Goal: Navigation & Orientation: Find specific page/section

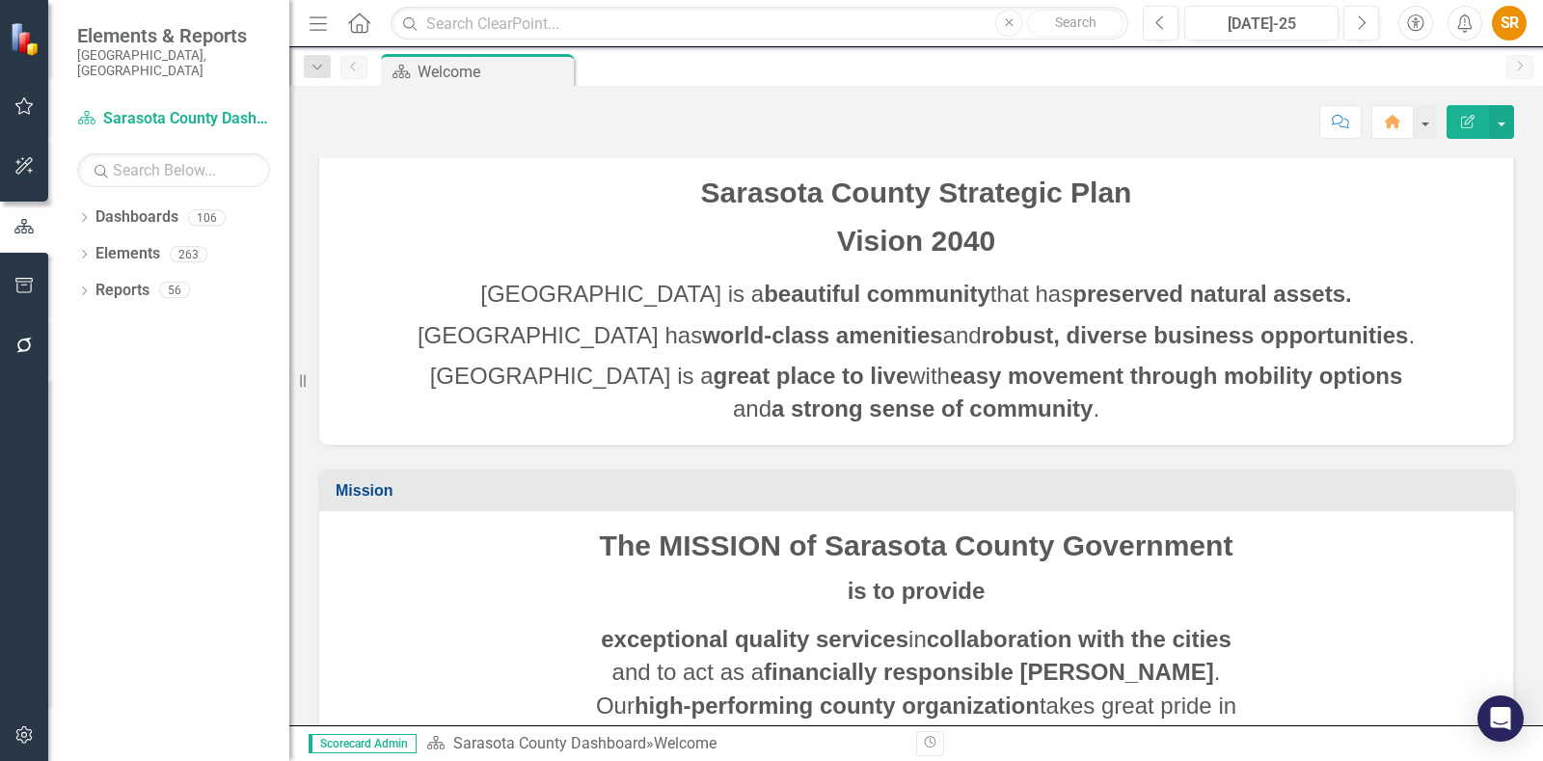
scroll to position [4, 0]
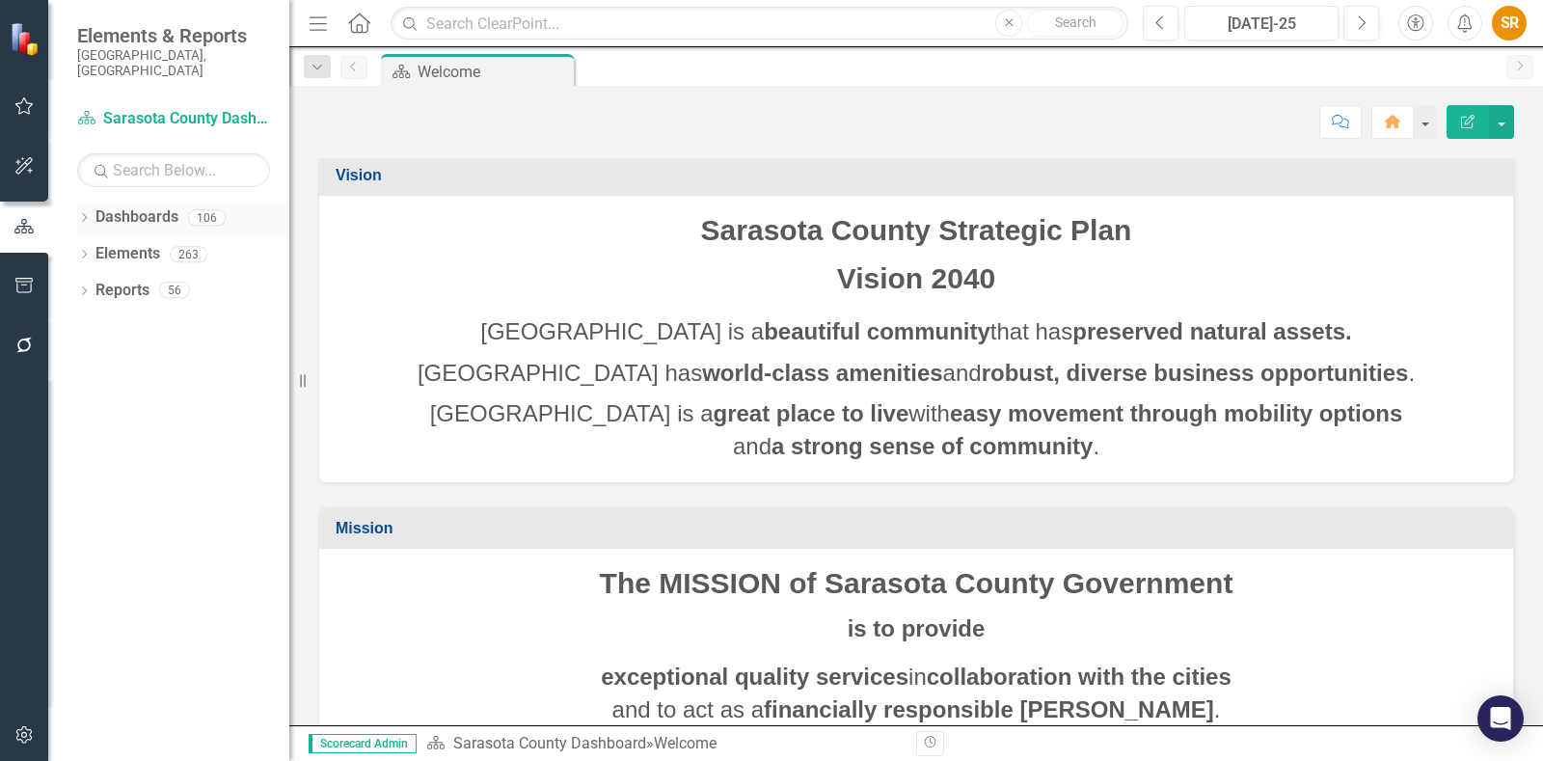
click at [144, 206] on link "Dashboards" at bounding box center [136, 217] width 83 height 22
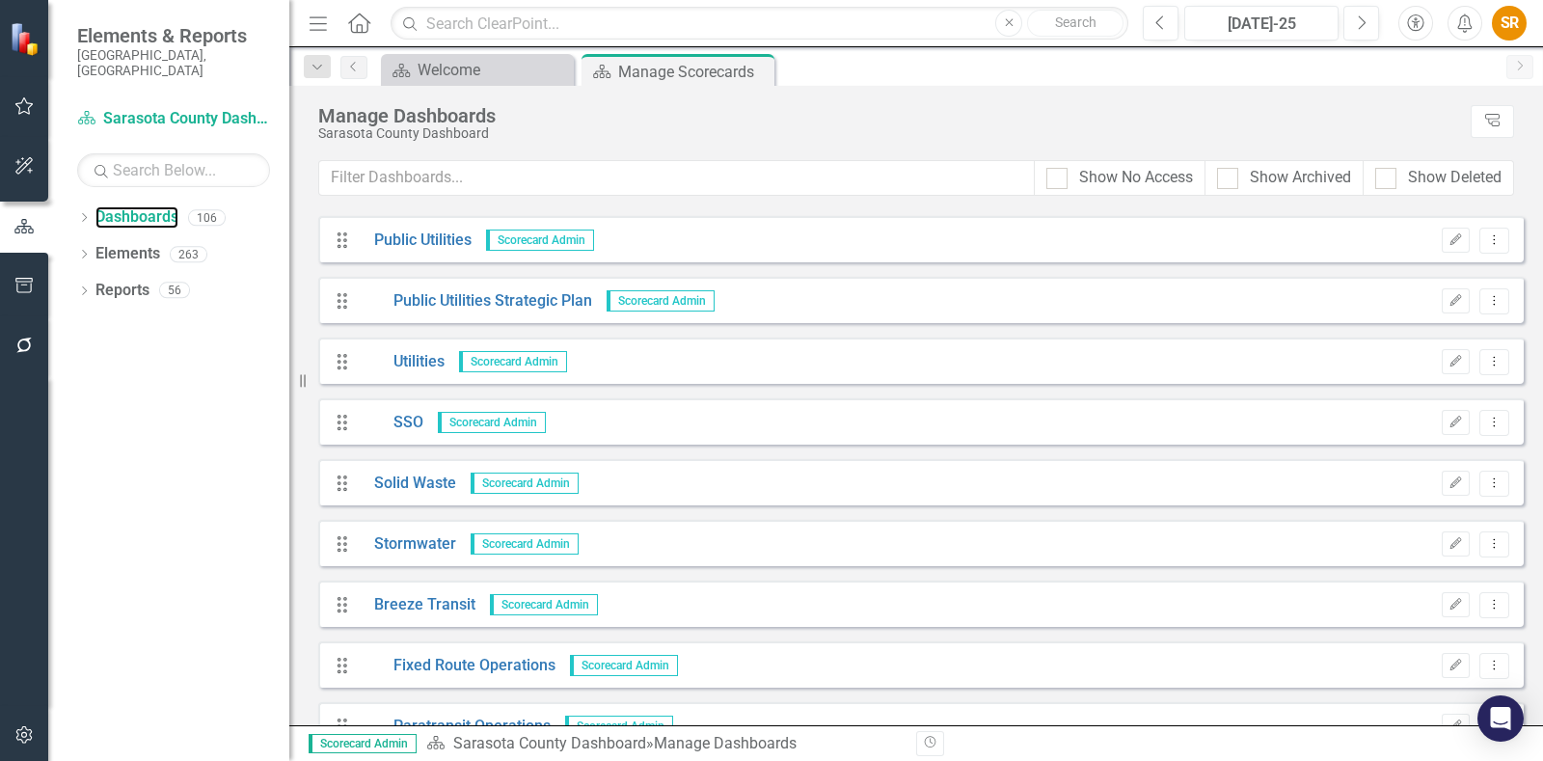
scroll to position [3132, 0]
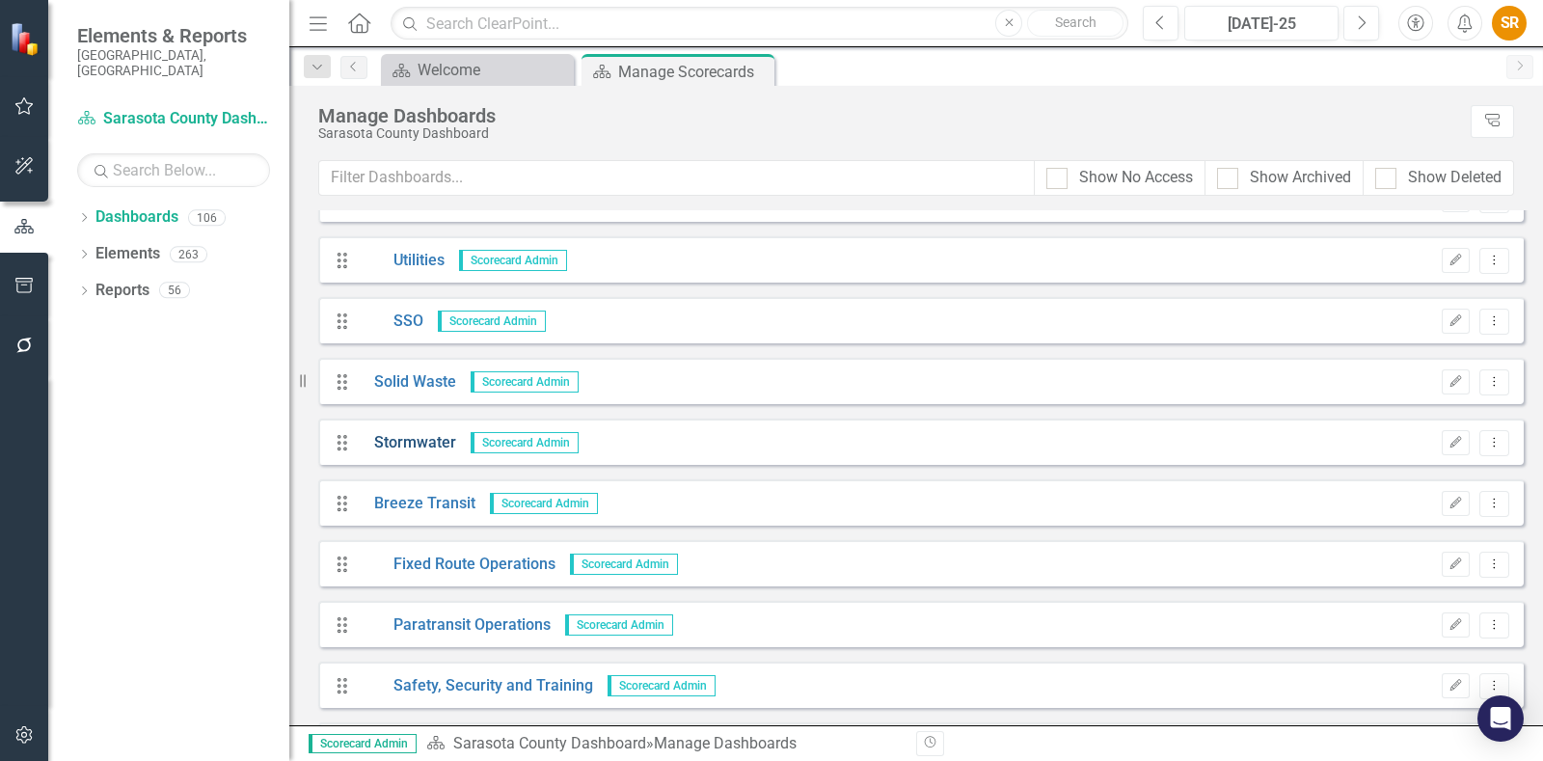
click at [396, 443] on link "Stormwater" at bounding box center [408, 443] width 96 height 22
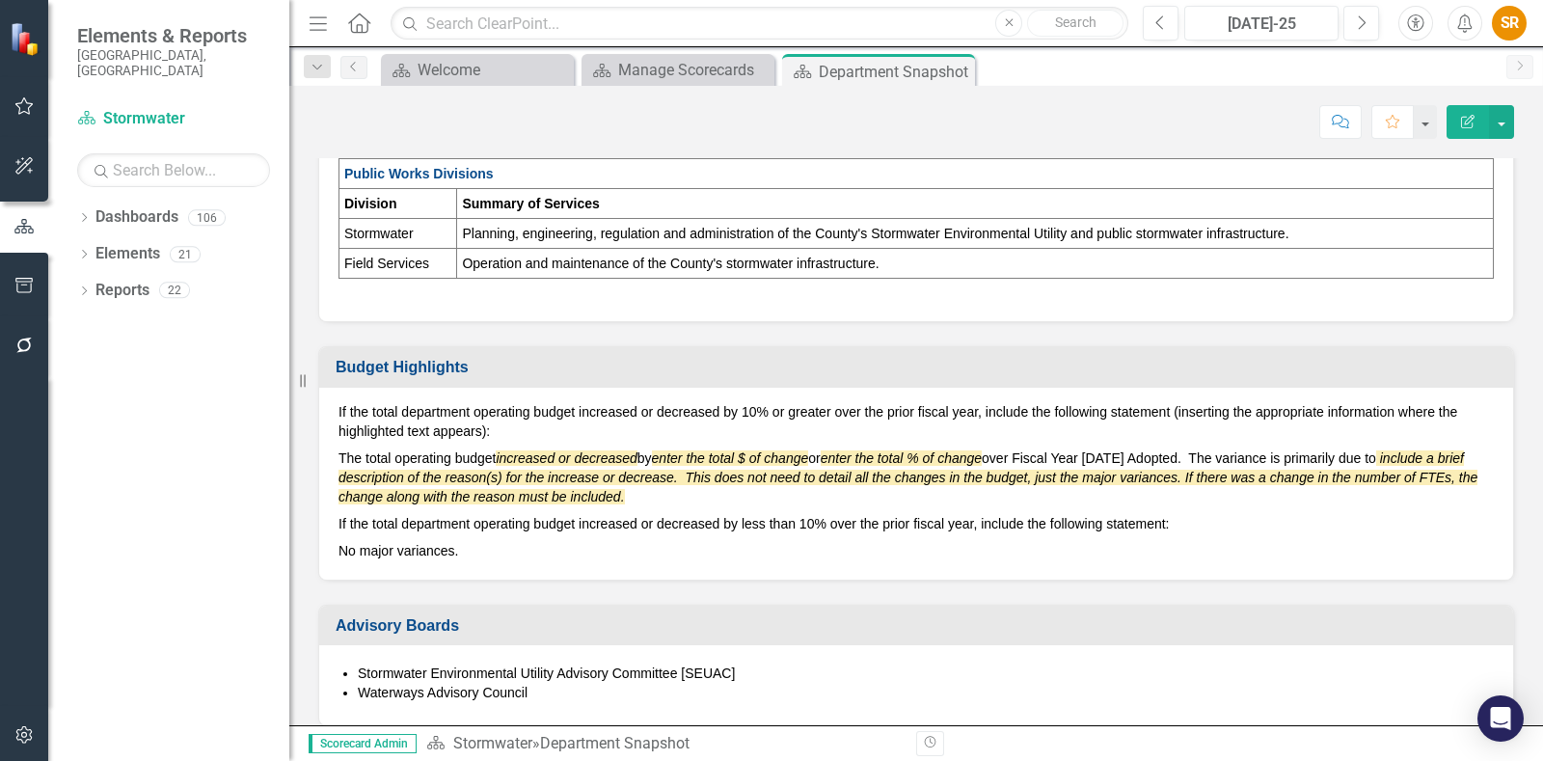
scroll to position [963, 0]
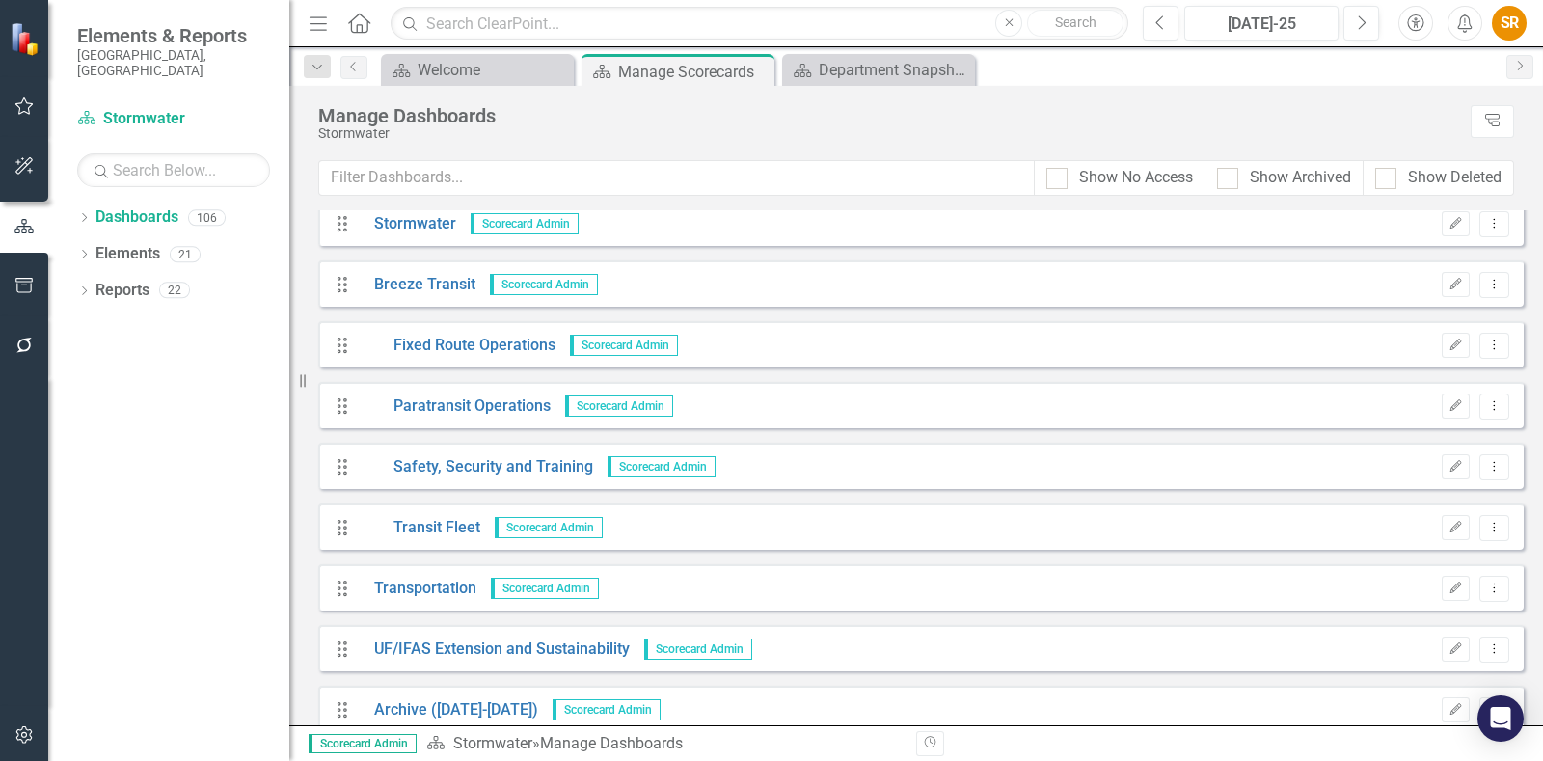
scroll to position [3373, 0]
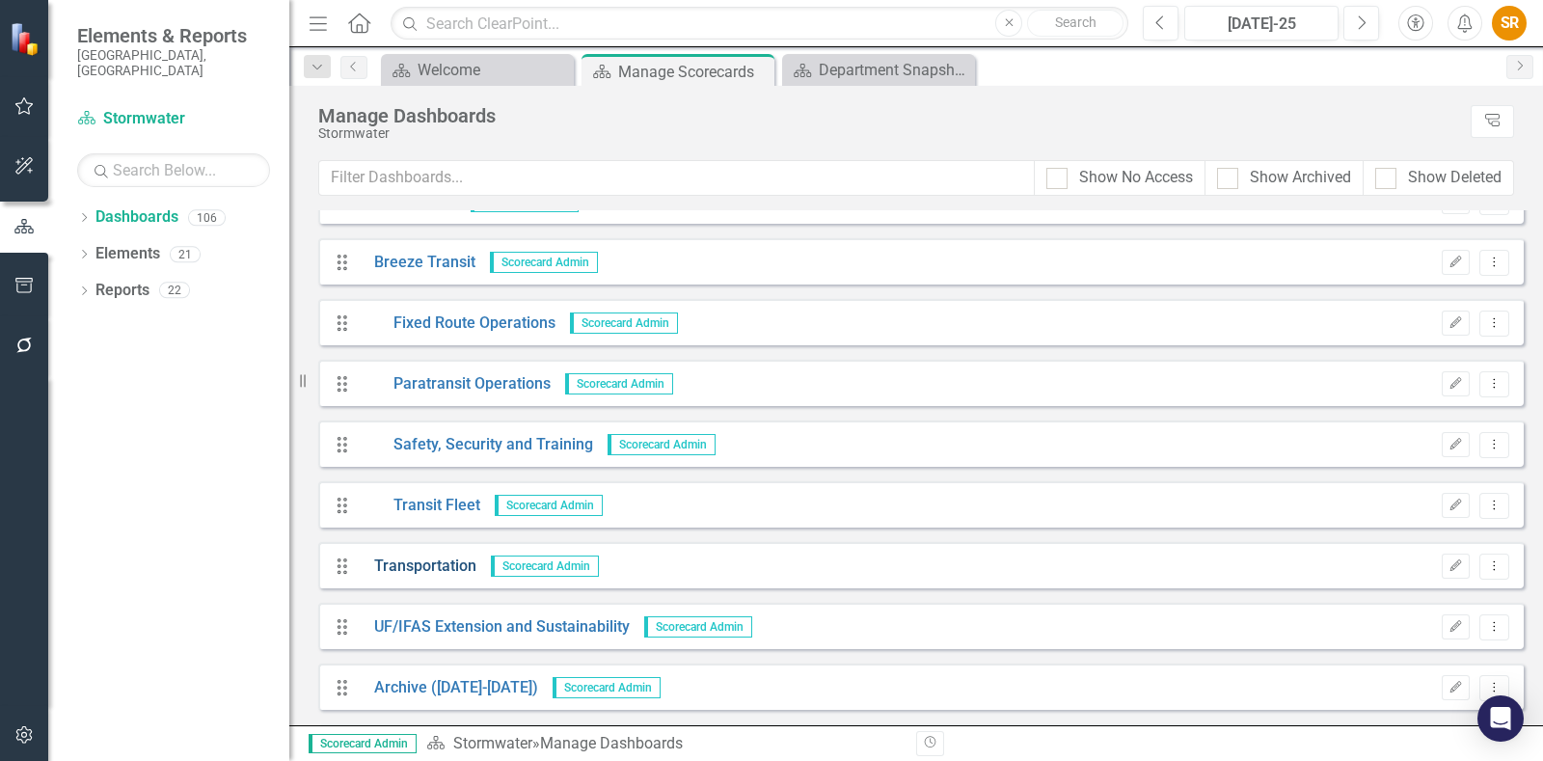
click at [393, 557] on link "Transportation" at bounding box center [418, 566] width 117 height 22
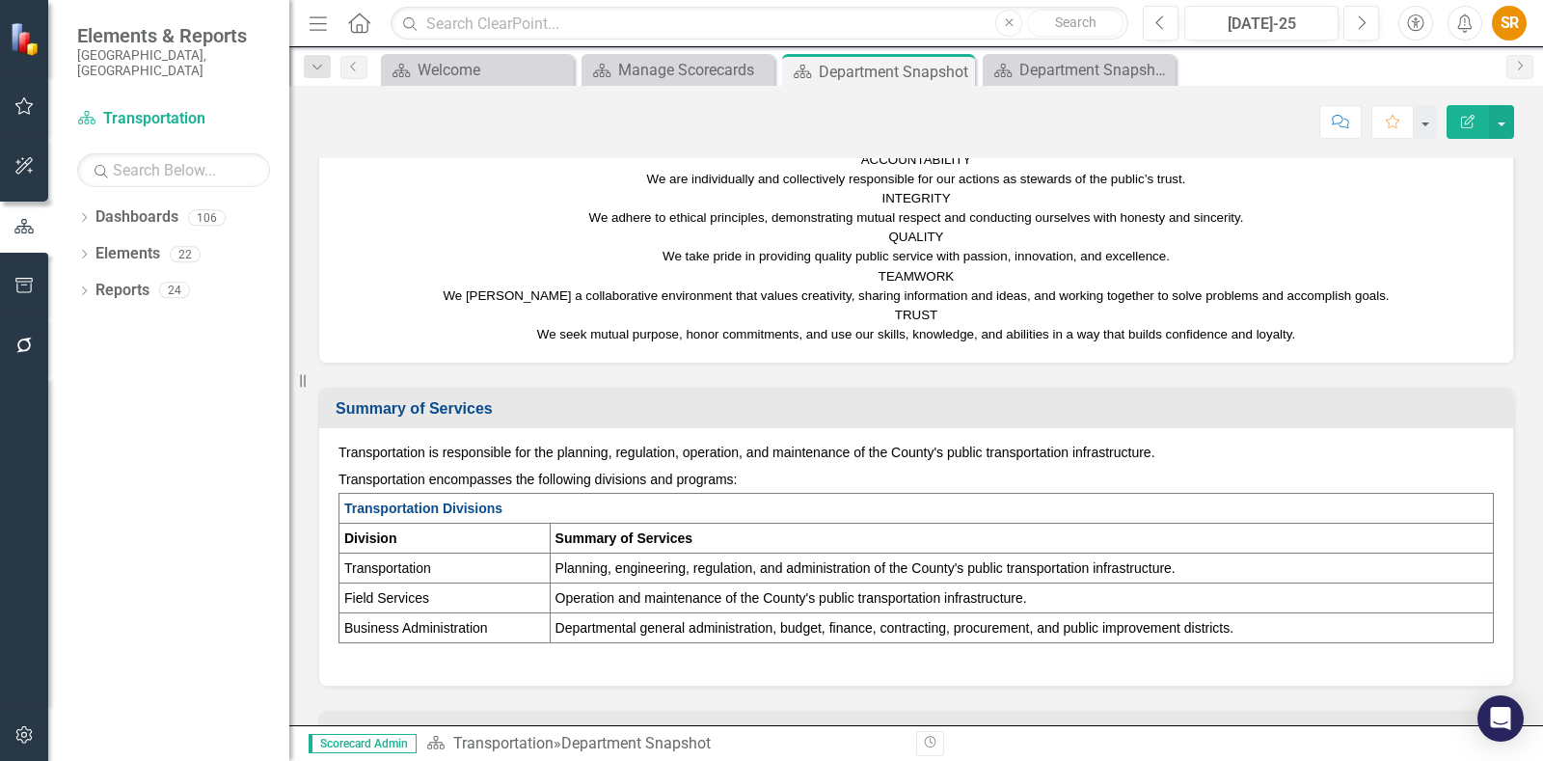
scroll to position [362, 0]
click at [754, 362] on div "Summary of Services Transportation is responsible for the planning, regulation,…" at bounding box center [916, 524] width 1224 height 324
click at [708, 458] on p "Transportation is responsible for the planning, regulation, operation, and main…" at bounding box center [915, 452] width 1155 height 23
click at [745, 444] on p "Transportation is responsible for the planning, regulation, operation, and main…" at bounding box center [915, 452] width 1155 height 23
drag, startPoint x: 1157, startPoint y: 443, endPoint x: 612, endPoint y: 448, distance: 544.8
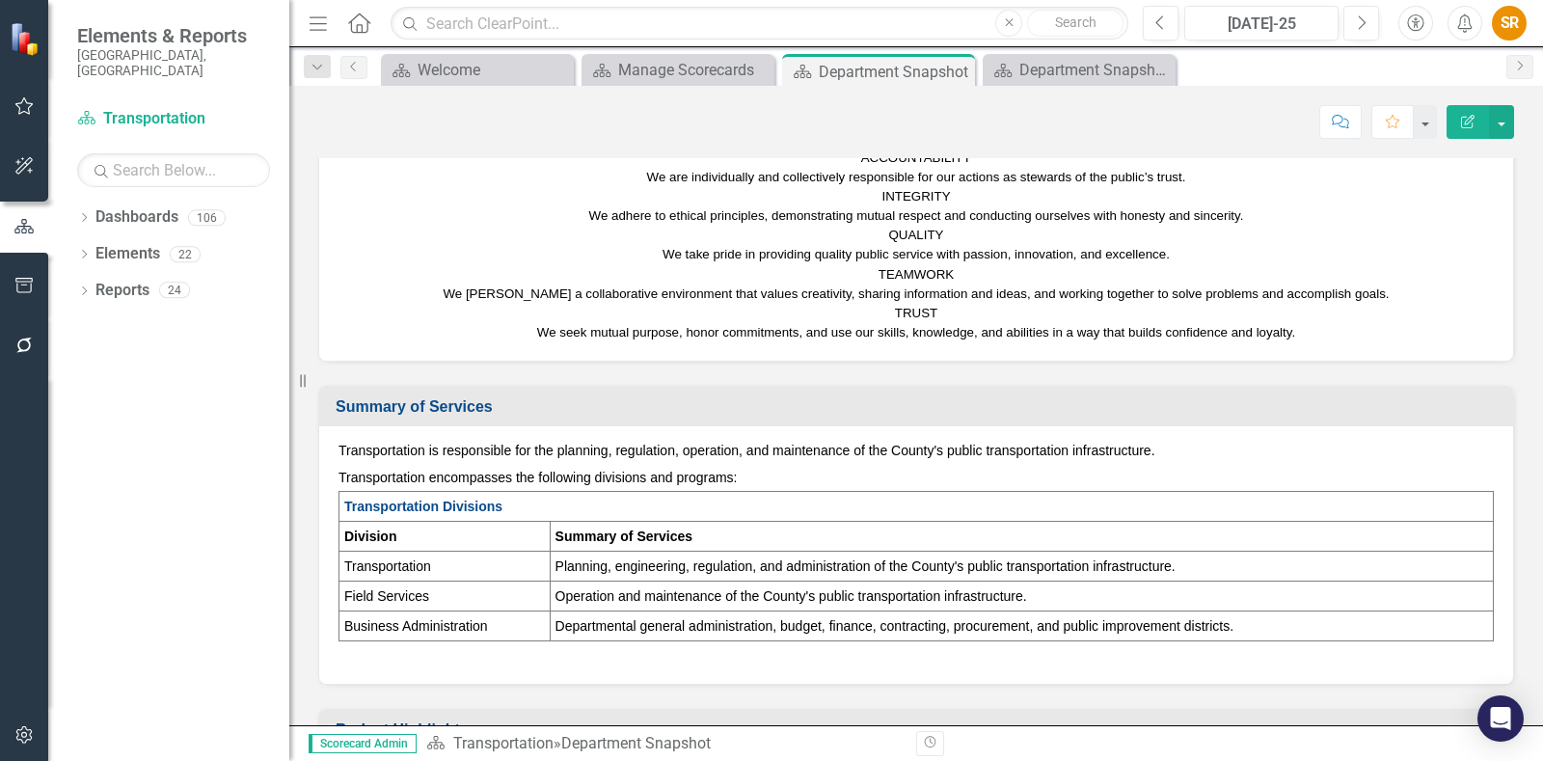
click at [632, 445] on p "Transportation is responsible for the planning, regulation, operation, and main…" at bounding box center [915, 452] width 1155 height 23
click at [564, 420] on td "Summary of Services" at bounding box center [920, 409] width 1168 height 32
click at [536, 447] on p "Transportation is responsible for the planning, regulation, operation, and main…" at bounding box center [915, 452] width 1155 height 23
click at [537, 444] on p "Transportation is responsible for the planning, regulation, operation, and main…" at bounding box center [915, 452] width 1155 height 23
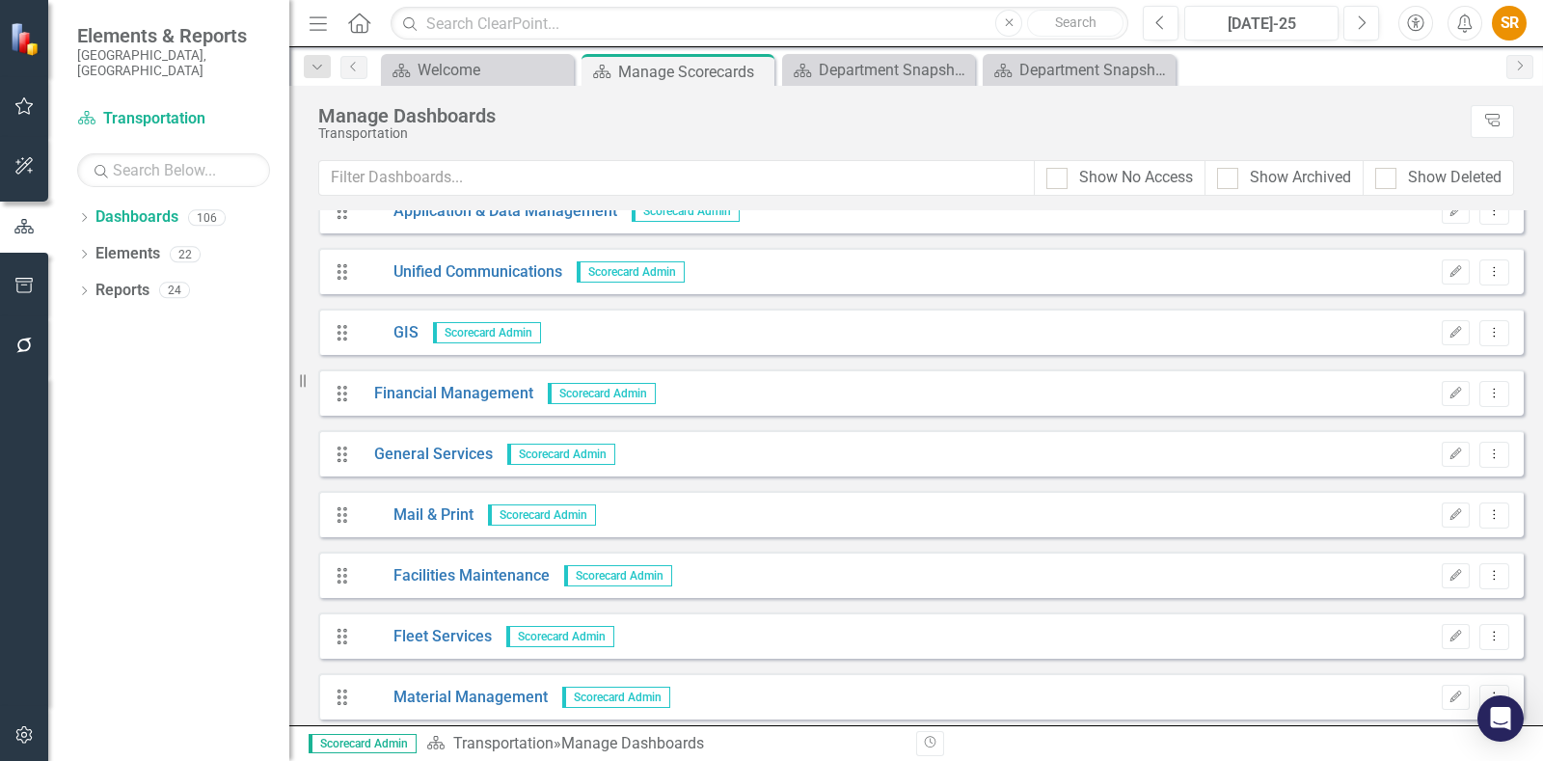
scroll to position [963, 0]
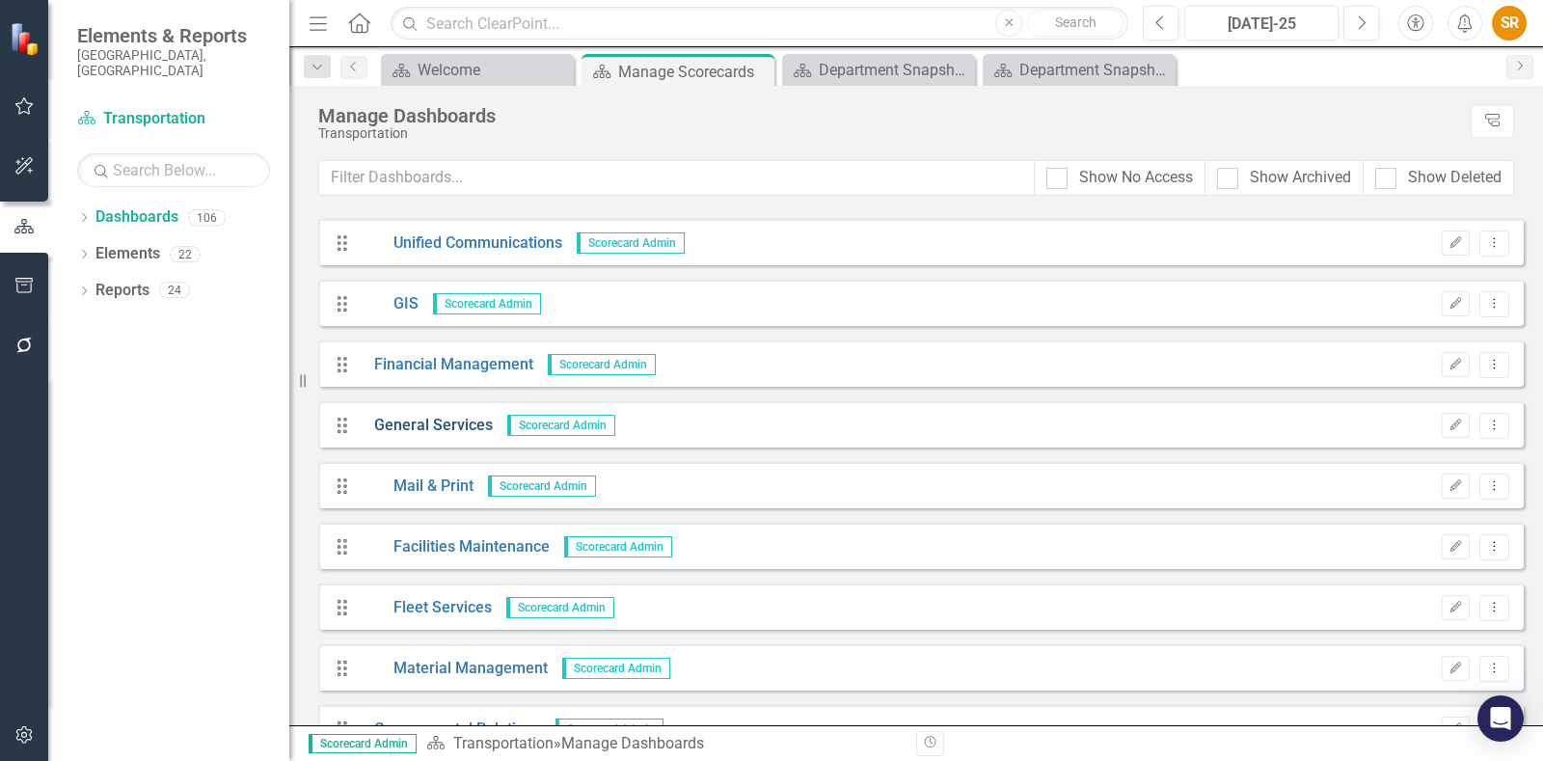
click at [434, 425] on link "General Services" at bounding box center [426, 426] width 133 height 22
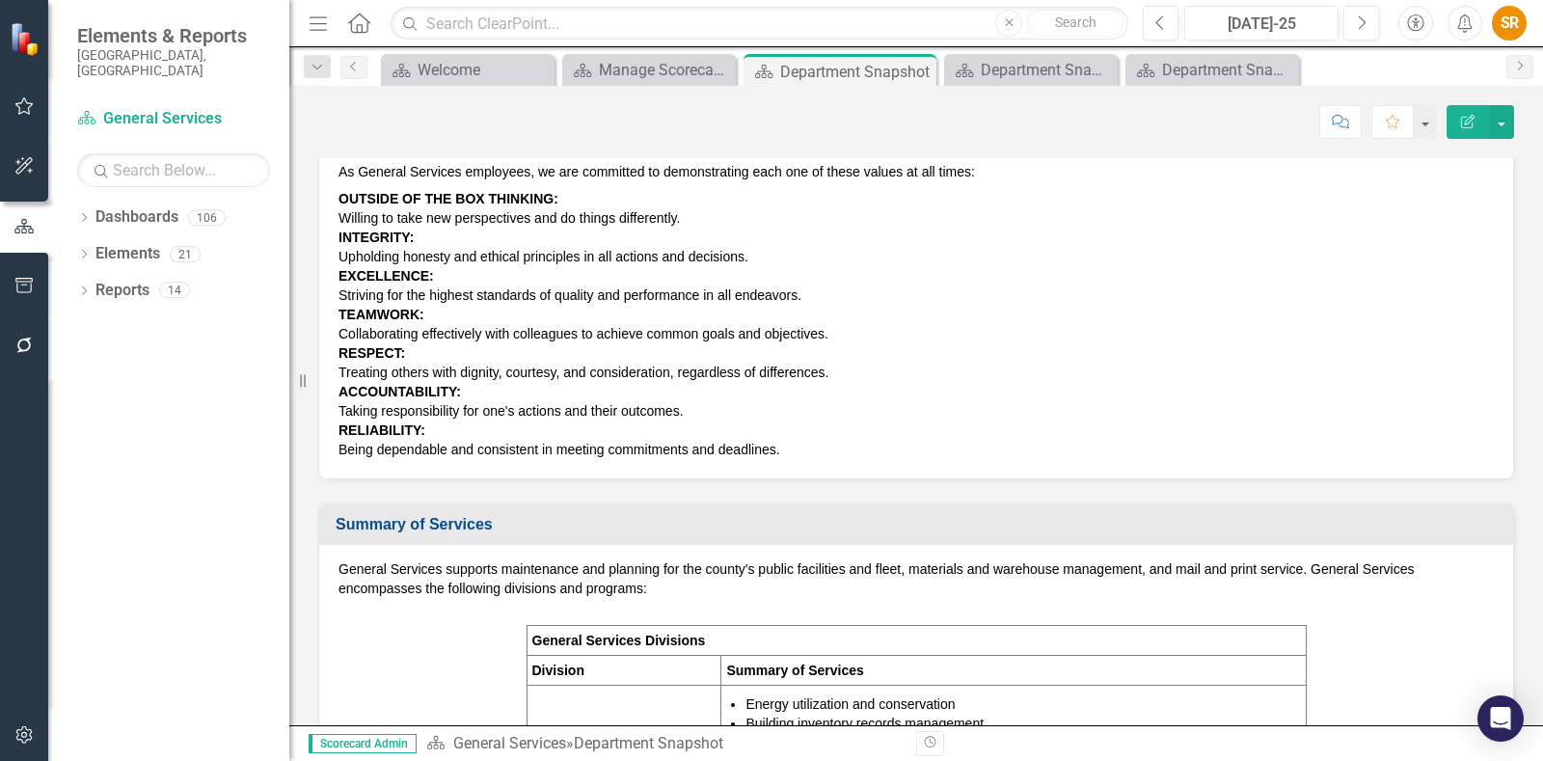
scroll to position [362, 0]
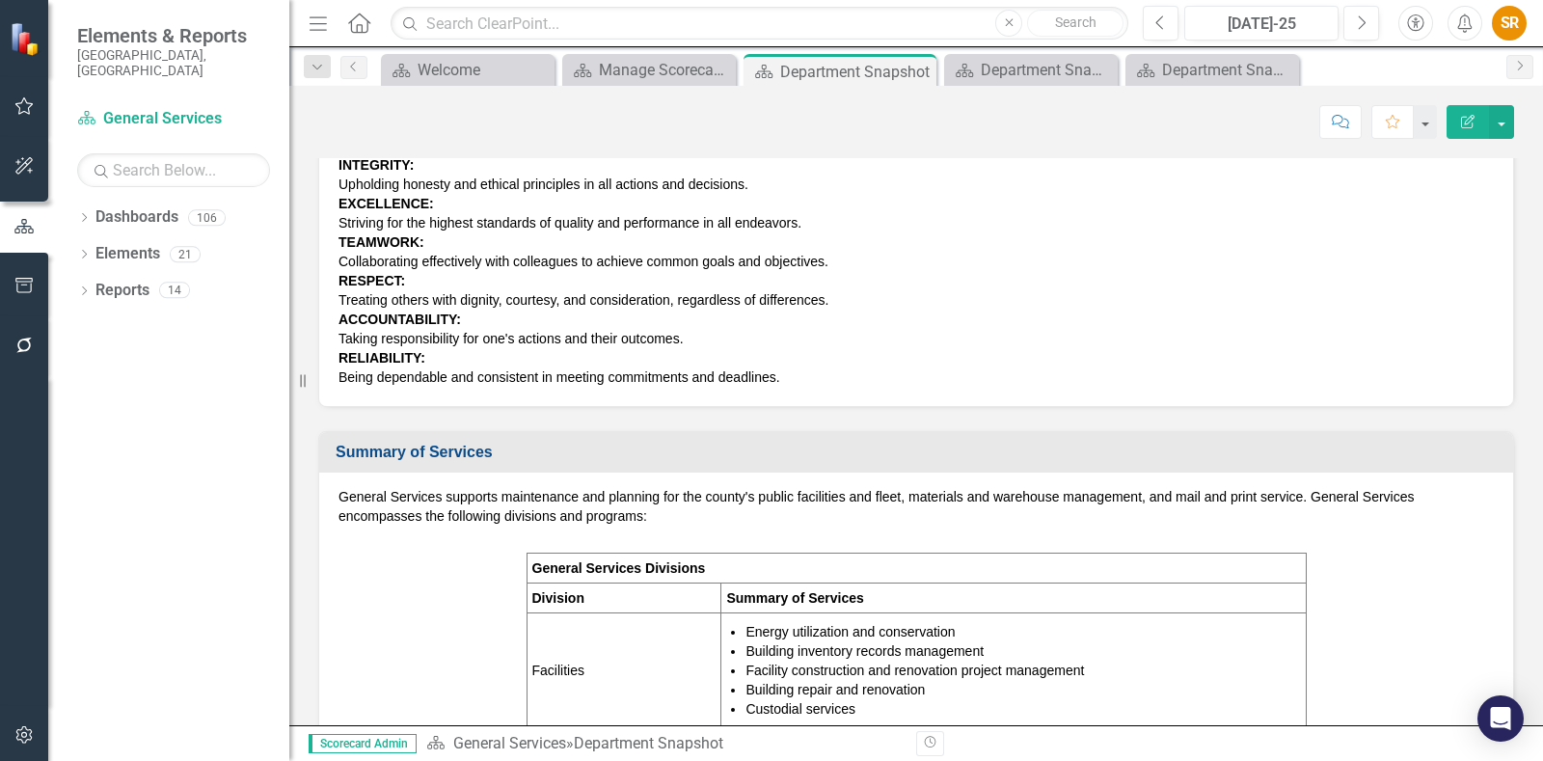
click at [682, 524] on p "General Services supports maintenance and planning for the county's public faci…" at bounding box center [915, 508] width 1155 height 42
click at [1135, 501] on p "General Services supports maintenance and planning for the county's public faci…" at bounding box center [915, 508] width 1155 height 42
drag, startPoint x: 1300, startPoint y: 489, endPoint x: 488, endPoint y: 510, distance: 812.1
click at [612, 506] on p "General Services supports maintenance and planning for the county's public faci…" at bounding box center [915, 508] width 1155 height 42
drag, startPoint x: 340, startPoint y: 487, endPoint x: 713, endPoint y: 479, distance: 373.2
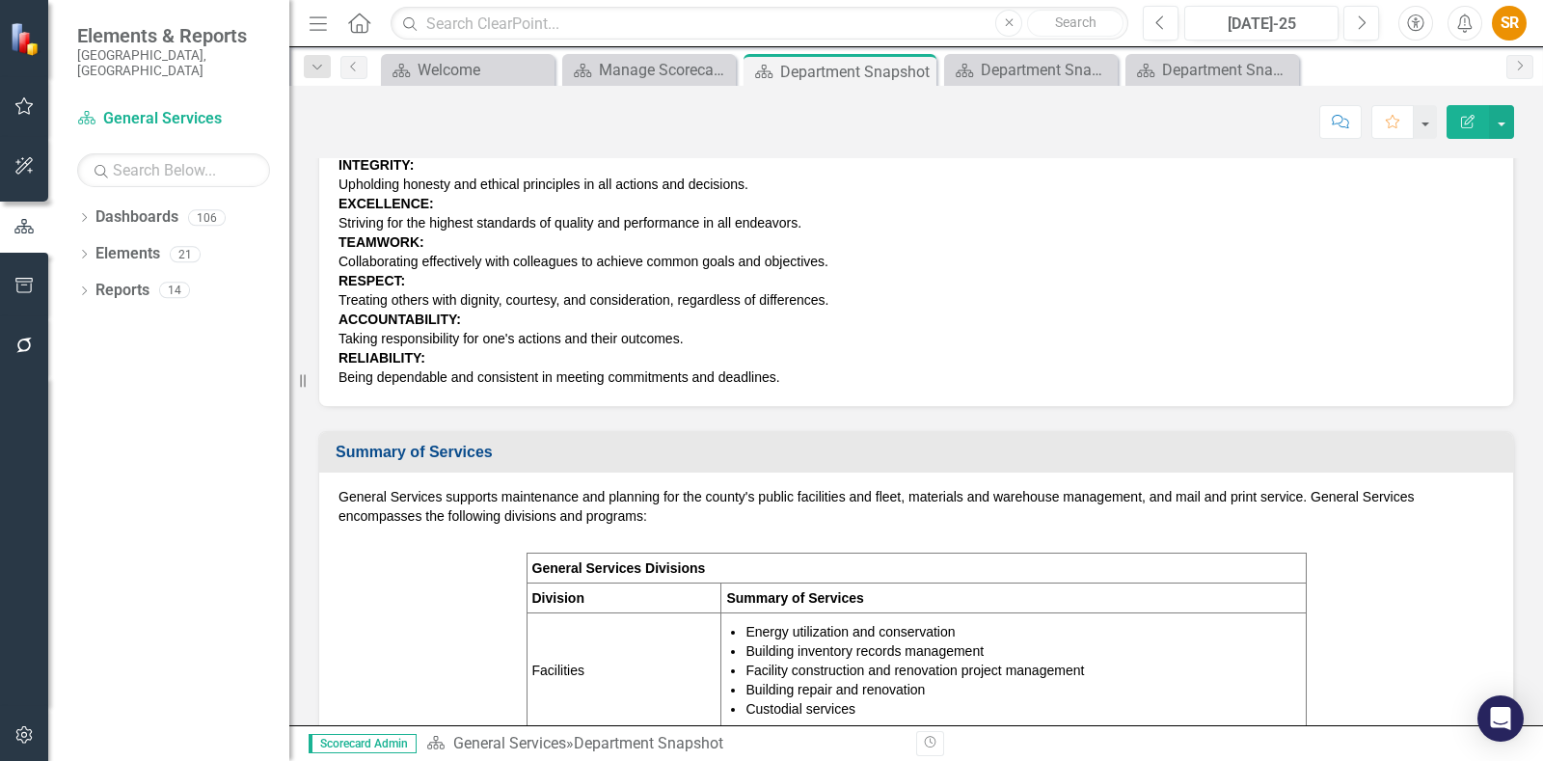
click at [713, 479] on div "General Services supports maintenance and planning for the county's public faci…" at bounding box center [916, 743] width 1194 height 542
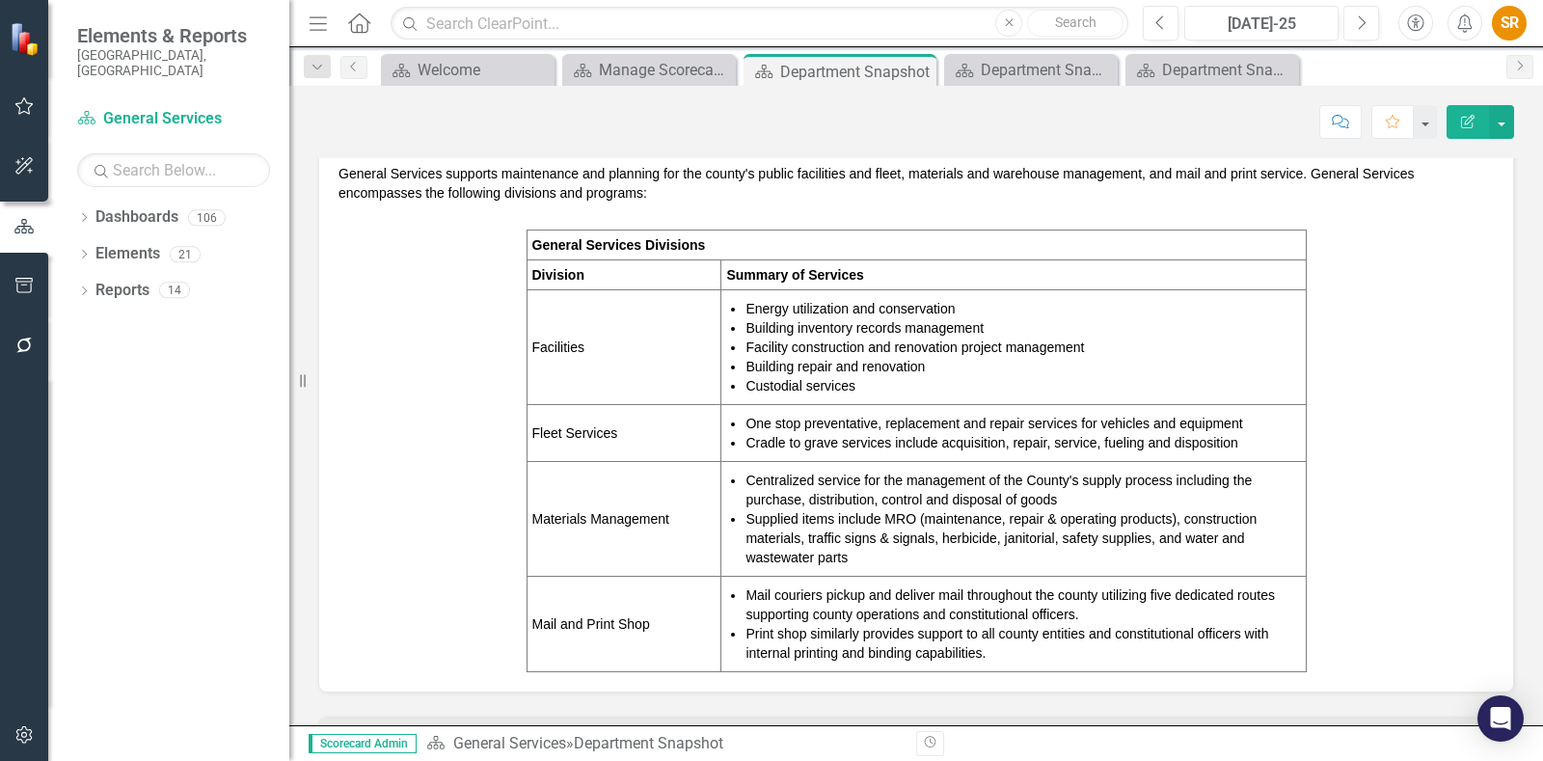
scroll to position [723, 0]
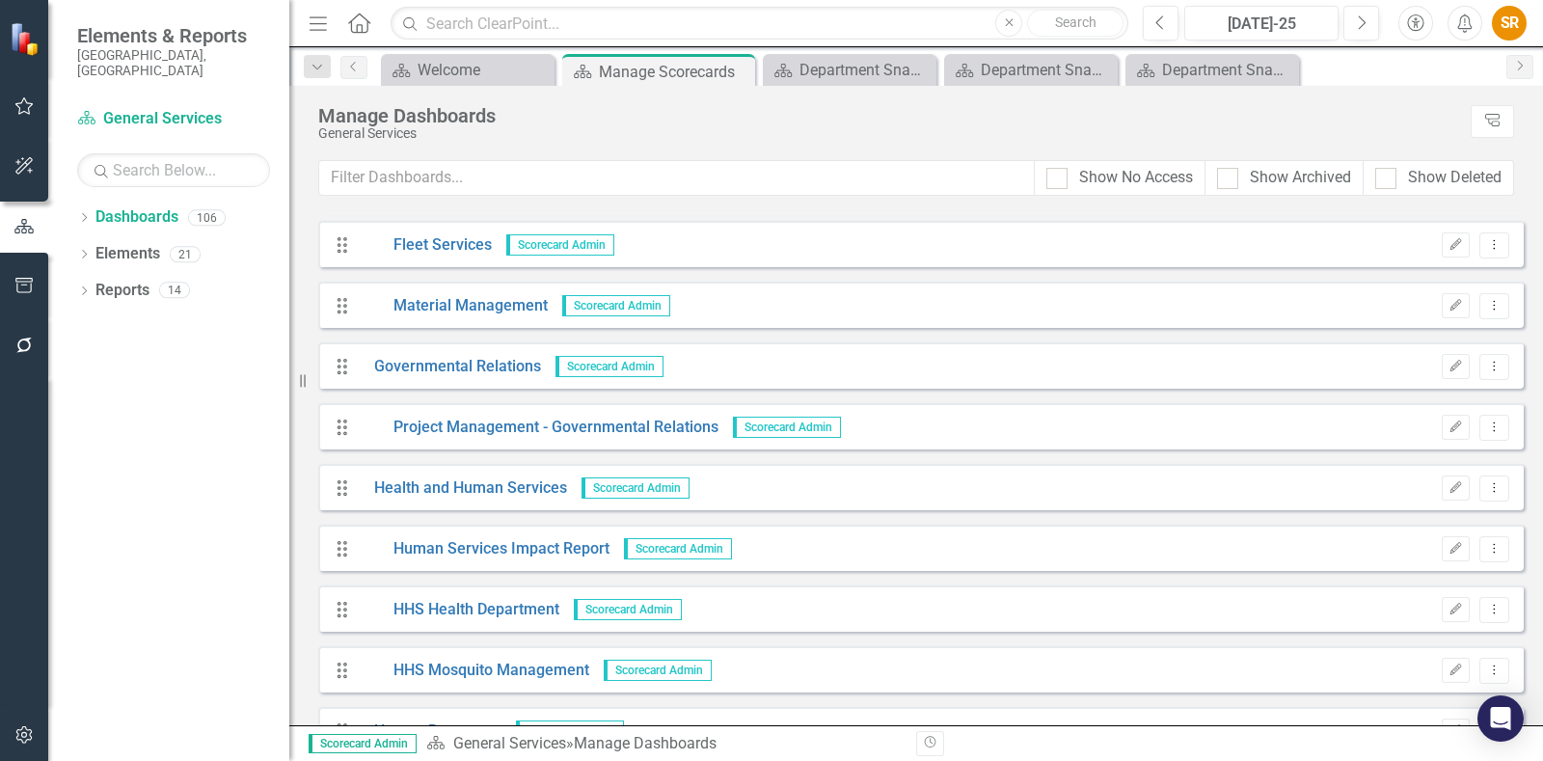
scroll to position [1446, 0]
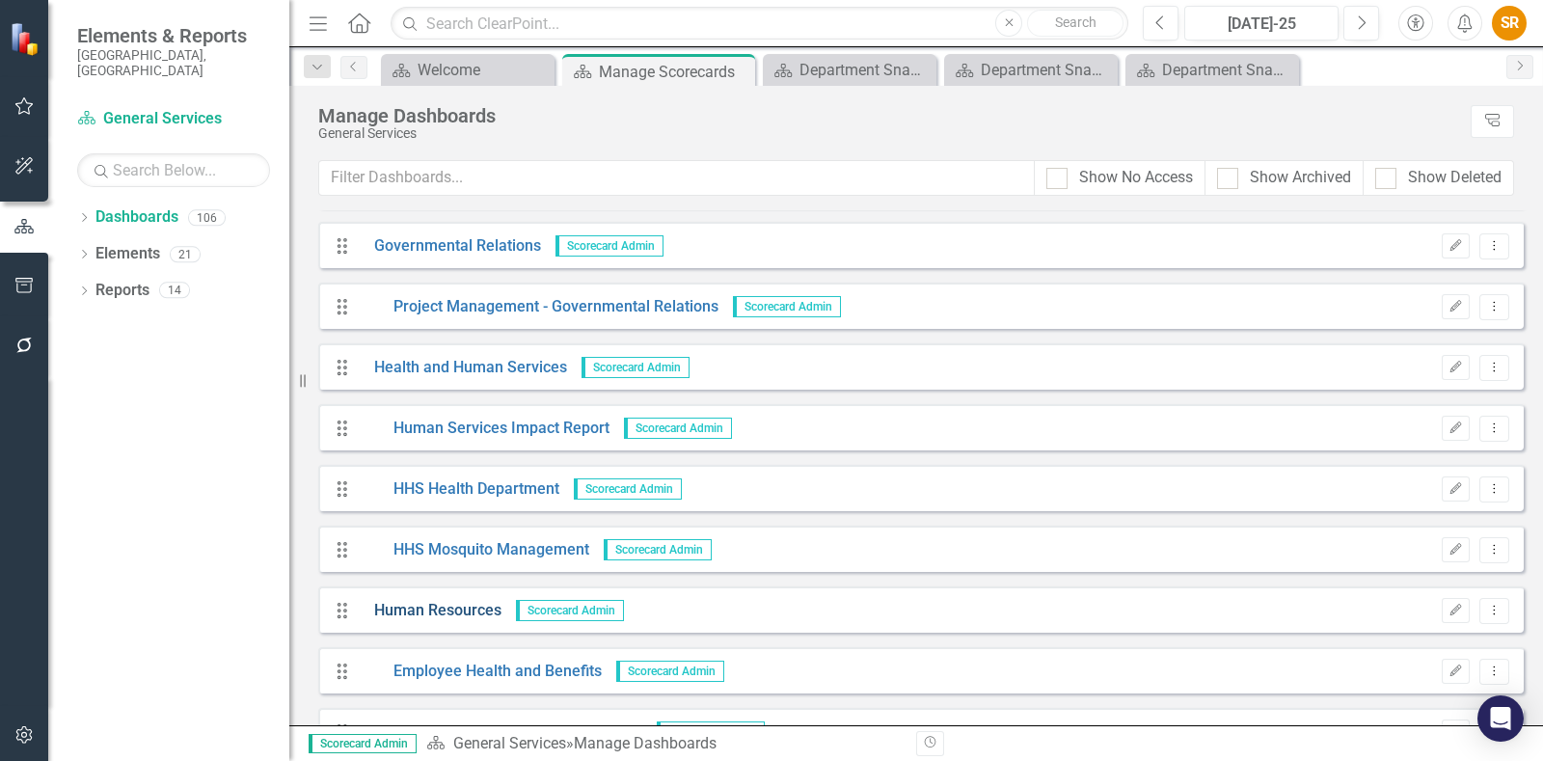
click at [455, 602] on link "Human Resources" at bounding box center [431, 611] width 142 height 22
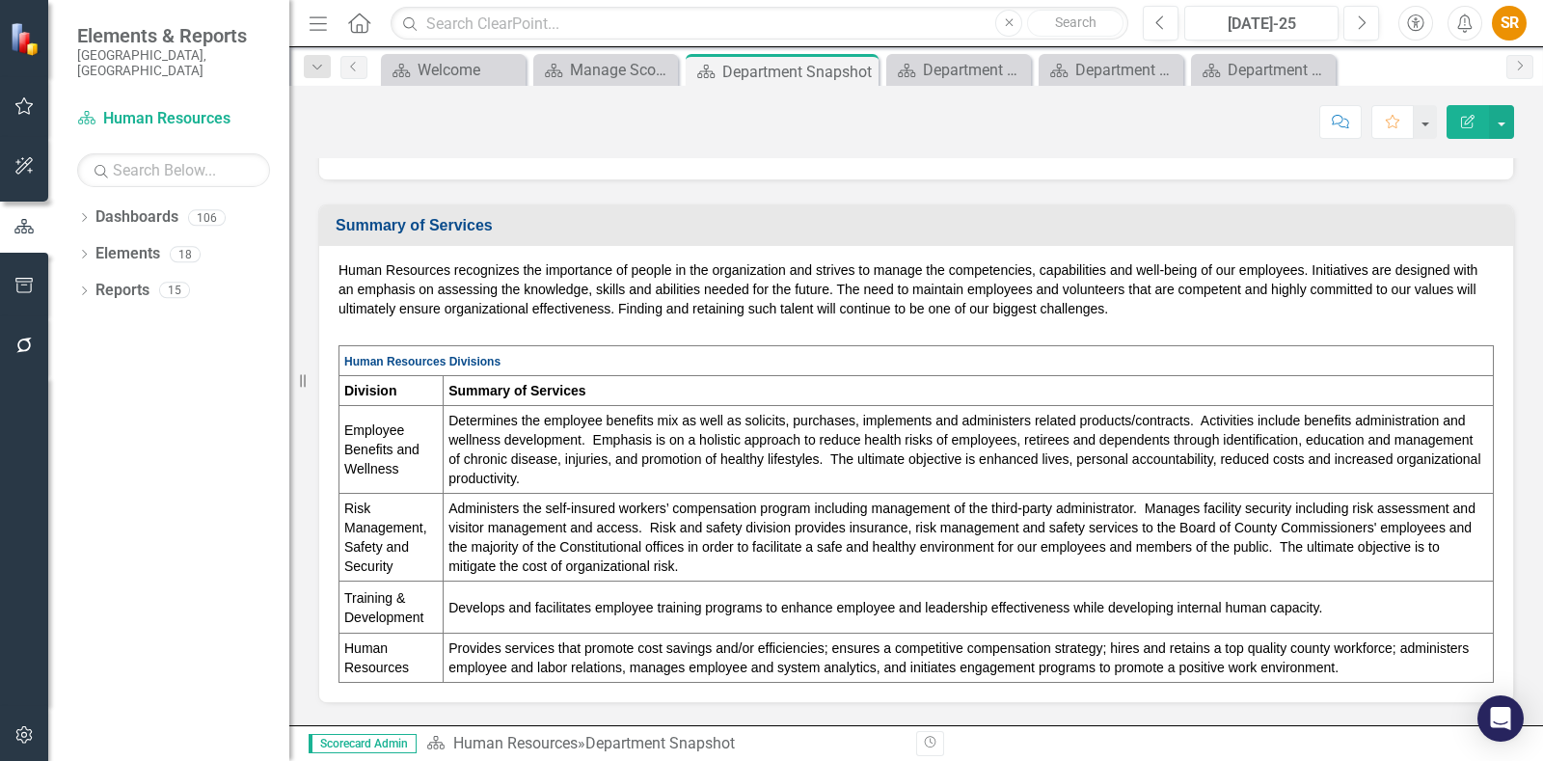
scroll to position [240, 0]
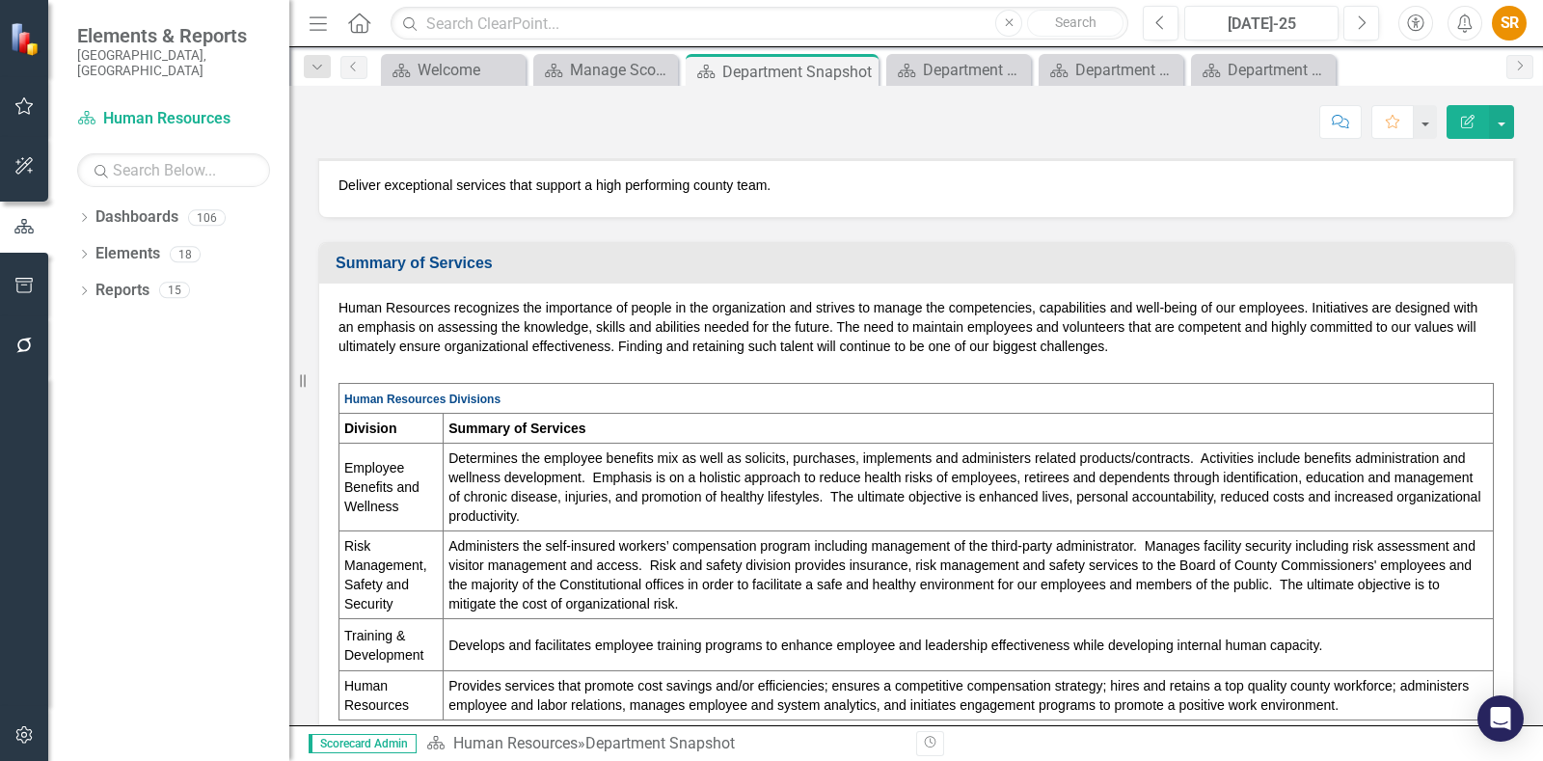
click at [569, 602] on p "Develops and facilitates employee training programs to enhance employee and lea…" at bounding box center [967, 644] width 1039 height 19
click at [507, 602] on td "Develops and facilitates employee training programs to enhance employee and lea…" at bounding box center [968, 644] width 1050 height 52
